Goal: Browse casually

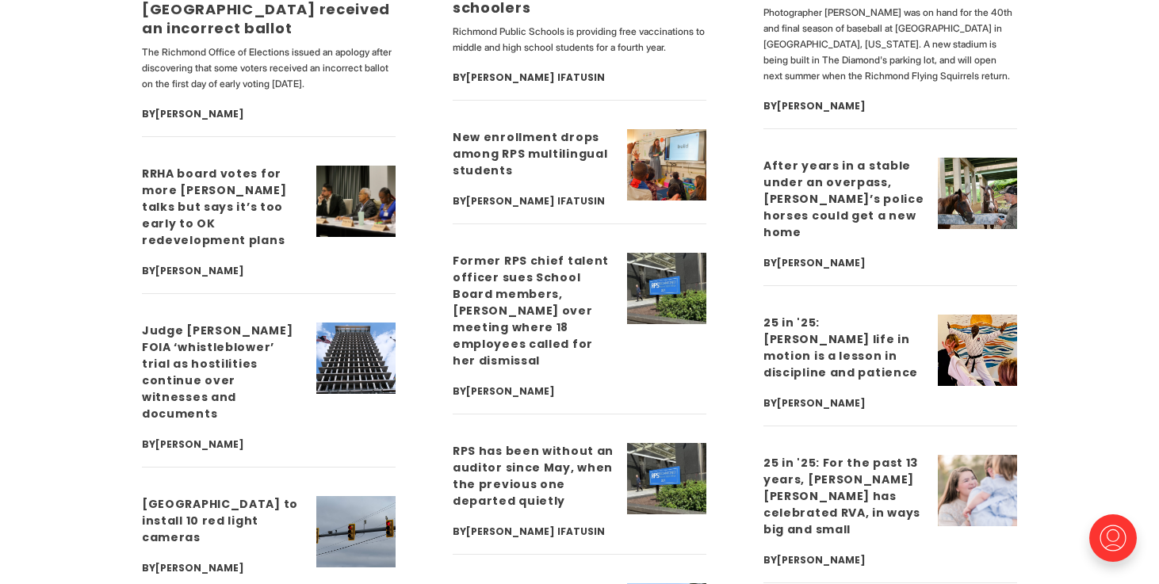
scroll to position [4256, 0]
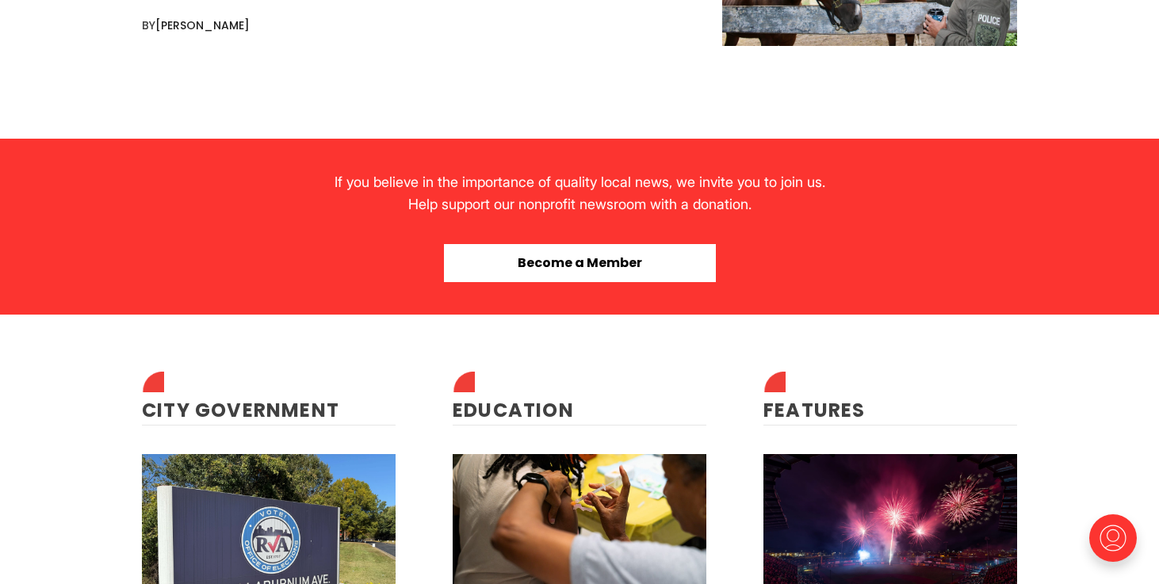
scroll to position [4135, 0]
